Goal: Task Accomplishment & Management: Manage account settings

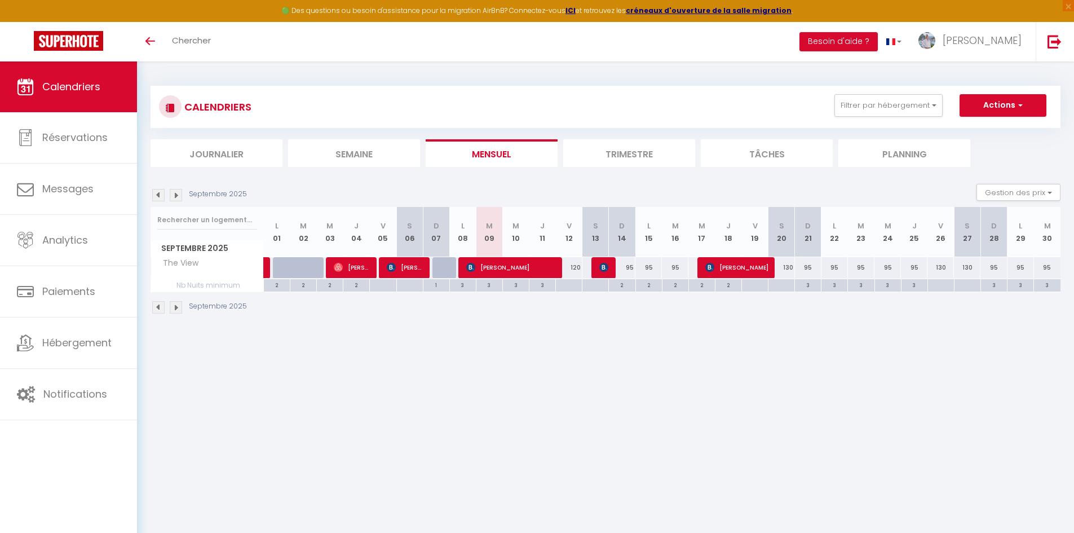
click at [176, 196] on img at bounding box center [176, 195] width 12 height 12
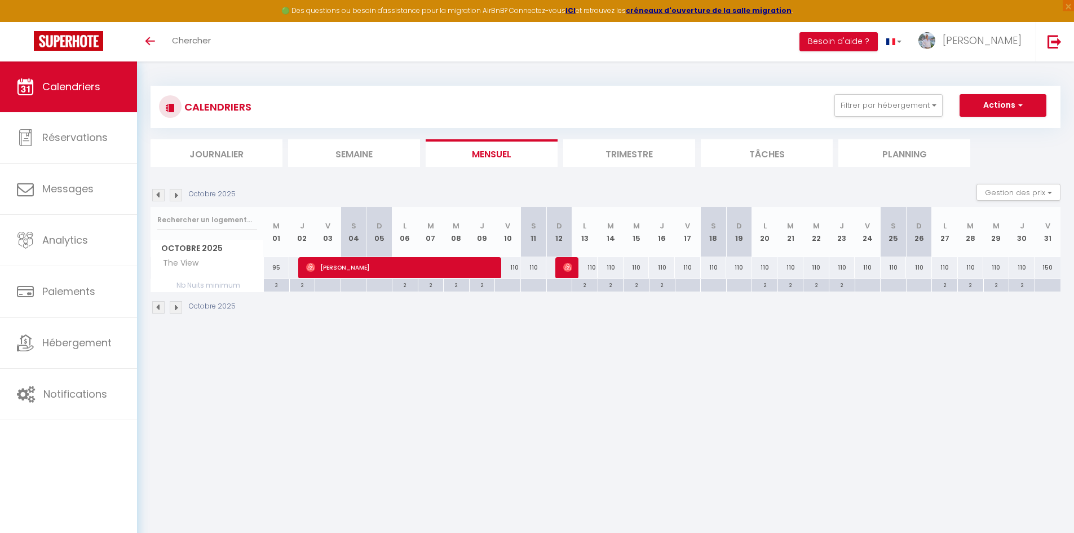
click at [174, 194] on img at bounding box center [176, 195] width 12 height 12
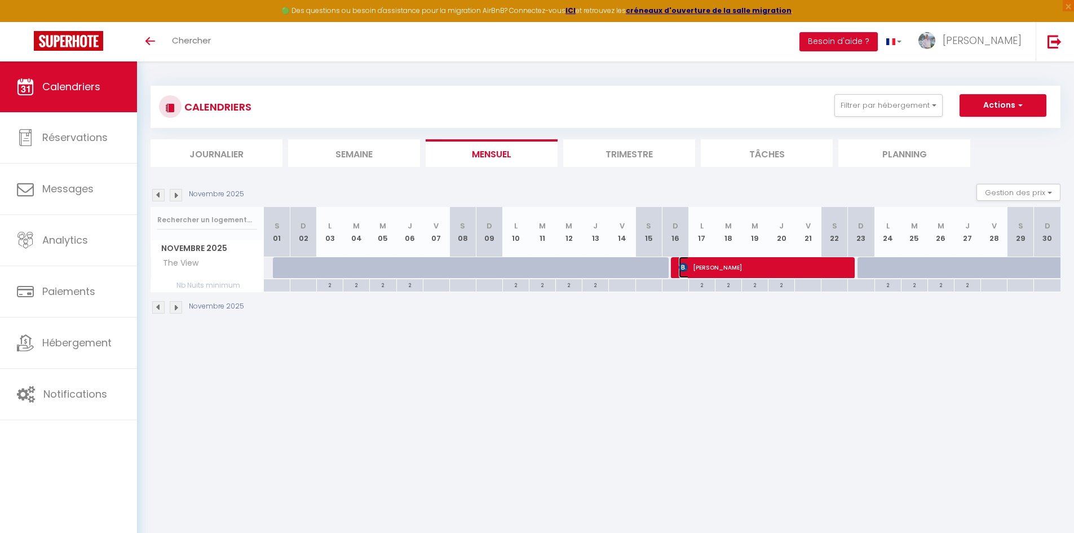
click at [766, 270] on span "[PERSON_NAME]" at bounding box center [763, 266] width 168 height 21
select select "OK"
select select "KO"
select select "0"
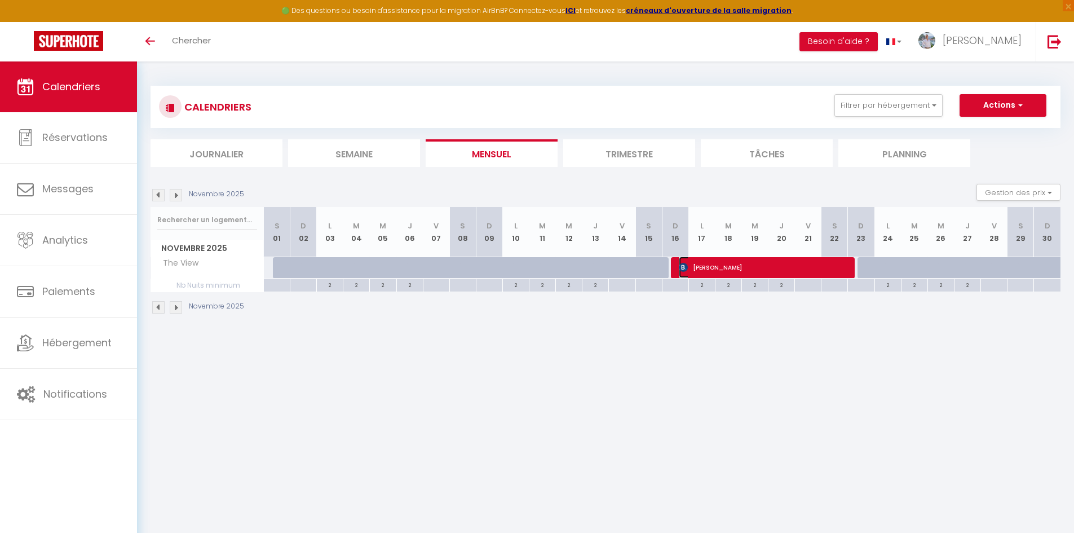
select select "1"
select select
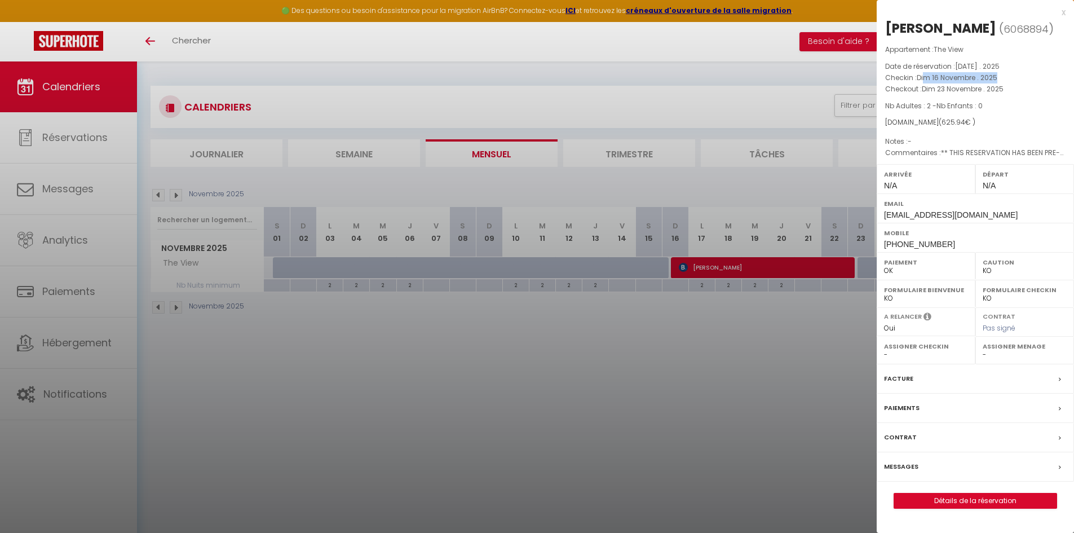
drag, startPoint x: 926, startPoint y: 80, endPoint x: 1008, endPoint y: 80, distance: 81.7
click at [1008, 80] on p "Checkin : [DATE] . 2025" at bounding box center [975, 77] width 180 height 11
click at [1007, 86] on p "Checkout : [DATE] . 2025" at bounding box center [975, 88] width 180 height 11
drag, startPoint x: 1003, startPoint y: 87, endPoint x: 959, endPoint y: 75, distance: 45.7
click at [959, 75] on div "Appartement : The View Date de réservation : [DATE] . 2025 Checkin : [DATE] . 2…" at bounding box center [975, 101] width 197 height 115
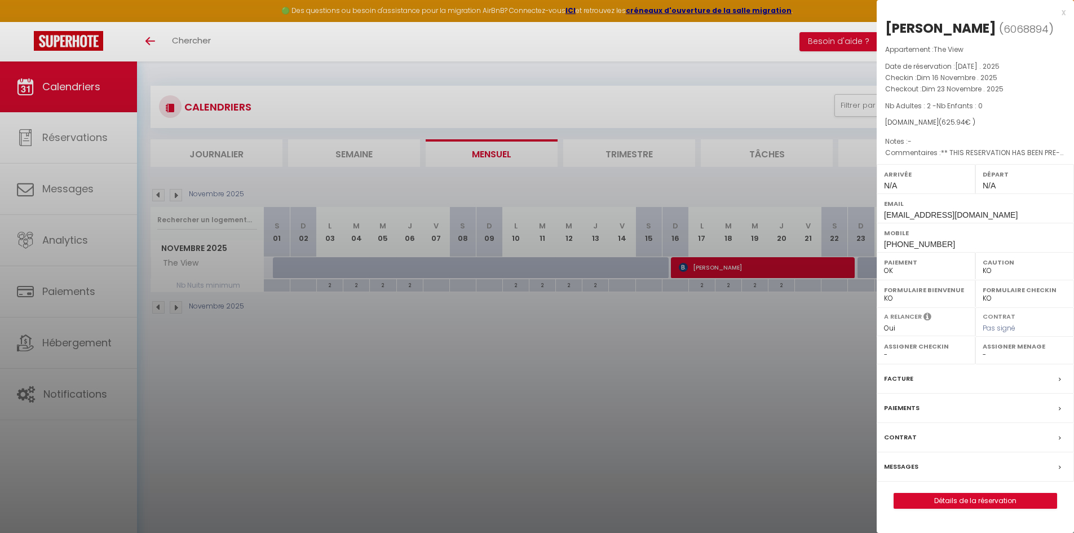
click at [1007, 105] on p "Nb Adultes : 2 - Nb Enfants : 0" at bounding box center [975, 105] width 180 height 11
click at [686, 379] on div at bounding box center [537, 266] width 1074 height 533
